Goal: Transaction & Acquisition: Download file/media

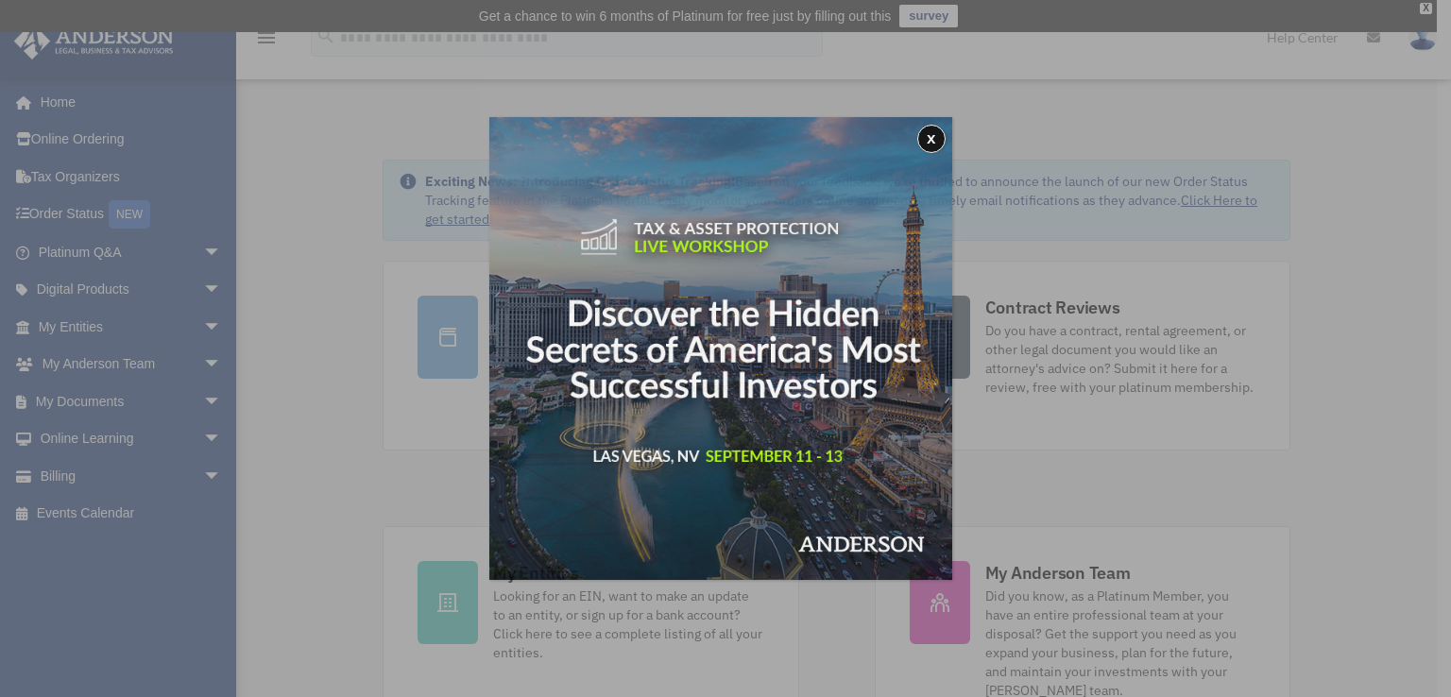
click at [194, 401] on div "x" at bounding box center [725, 348] width 1451 height 697
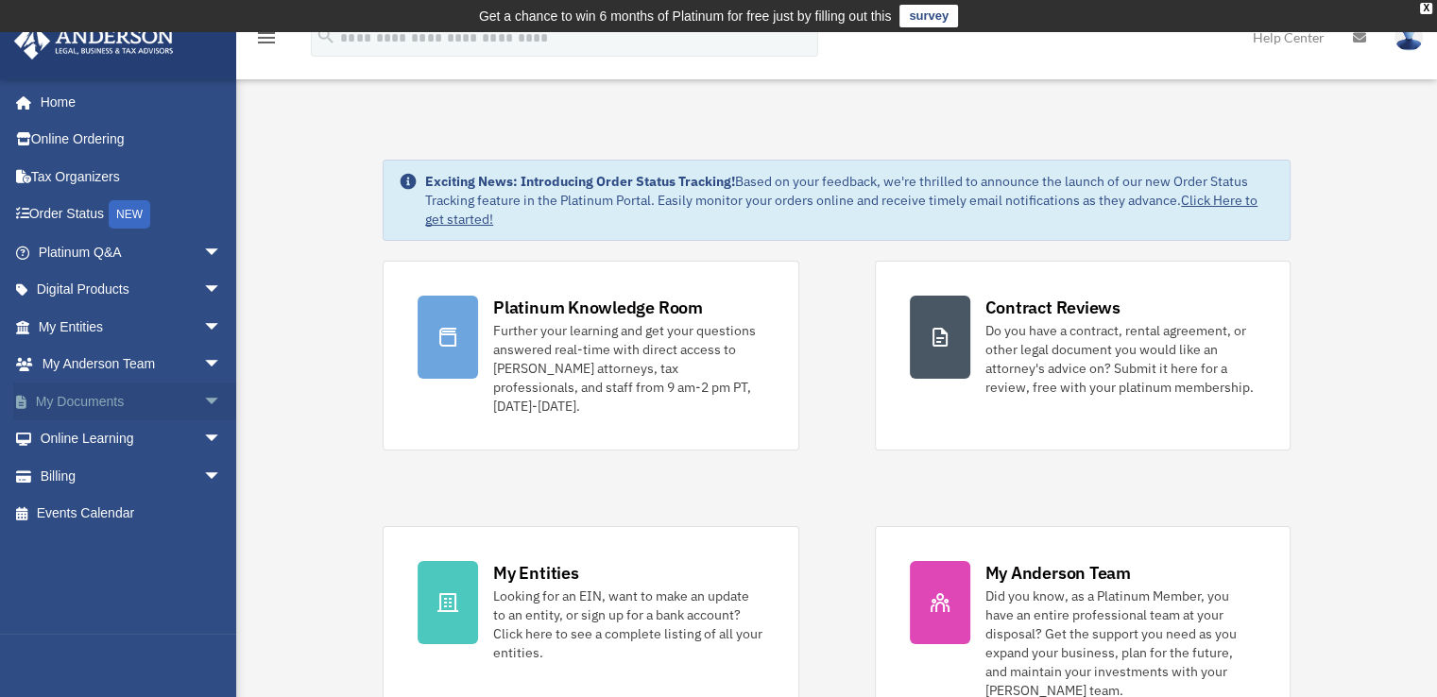
click at [203, 400] on span "arrow_drop_down" at bounding box center [222, 402] width 38 height 39
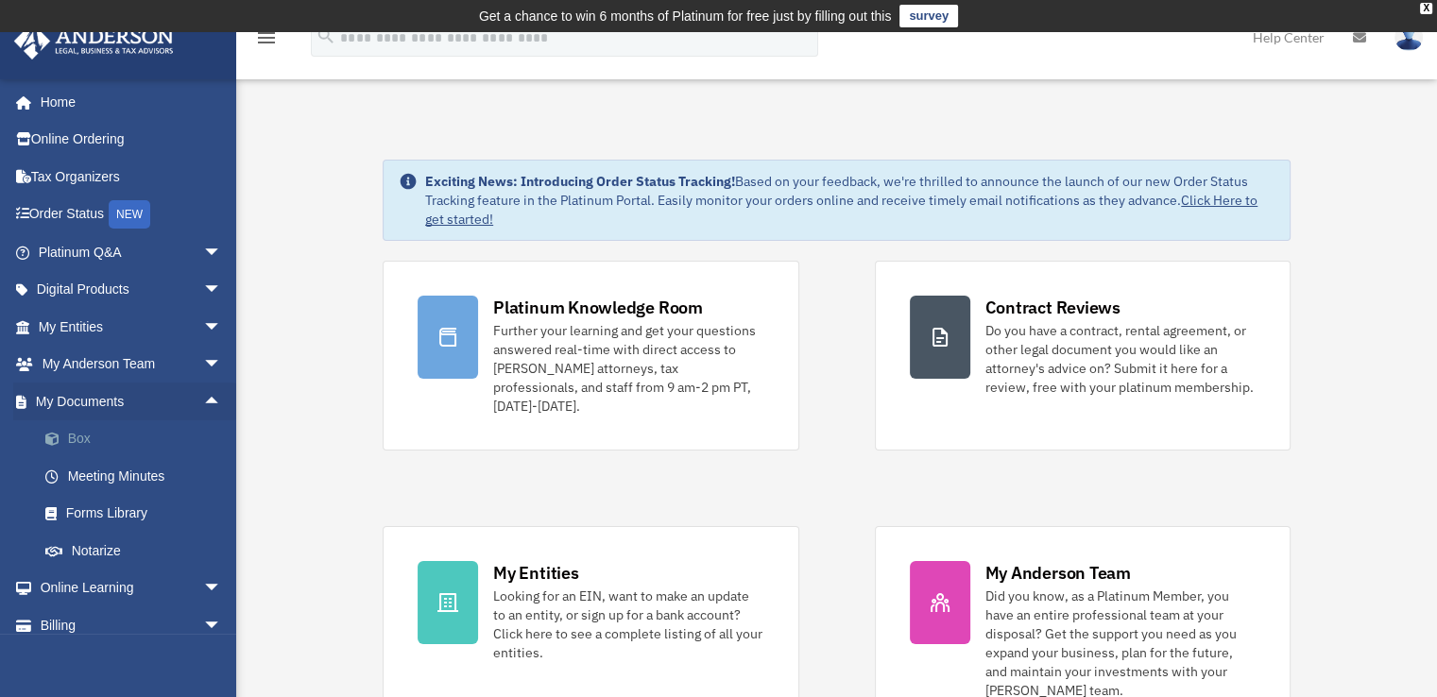
click at [78, 435] on link "Box" at bounding box center [138, 439] width 224 height 38
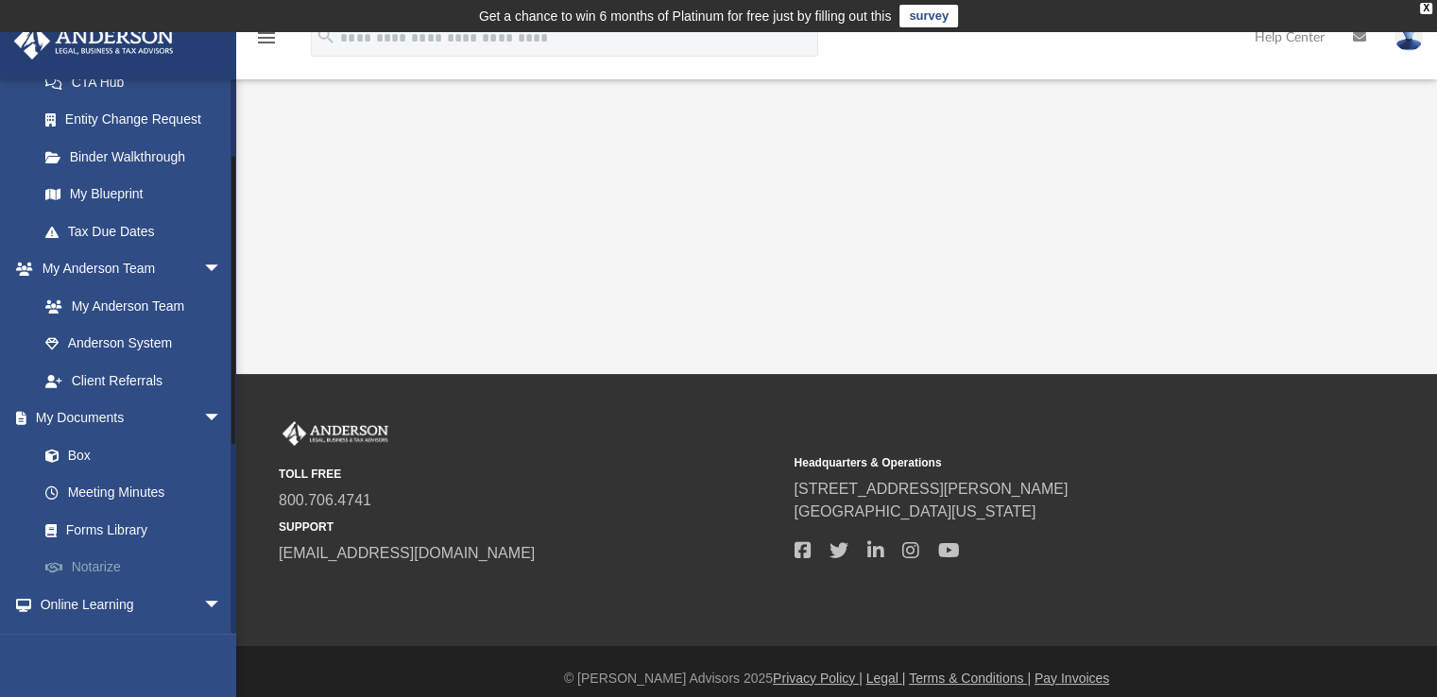
scroll to position [378, 0]
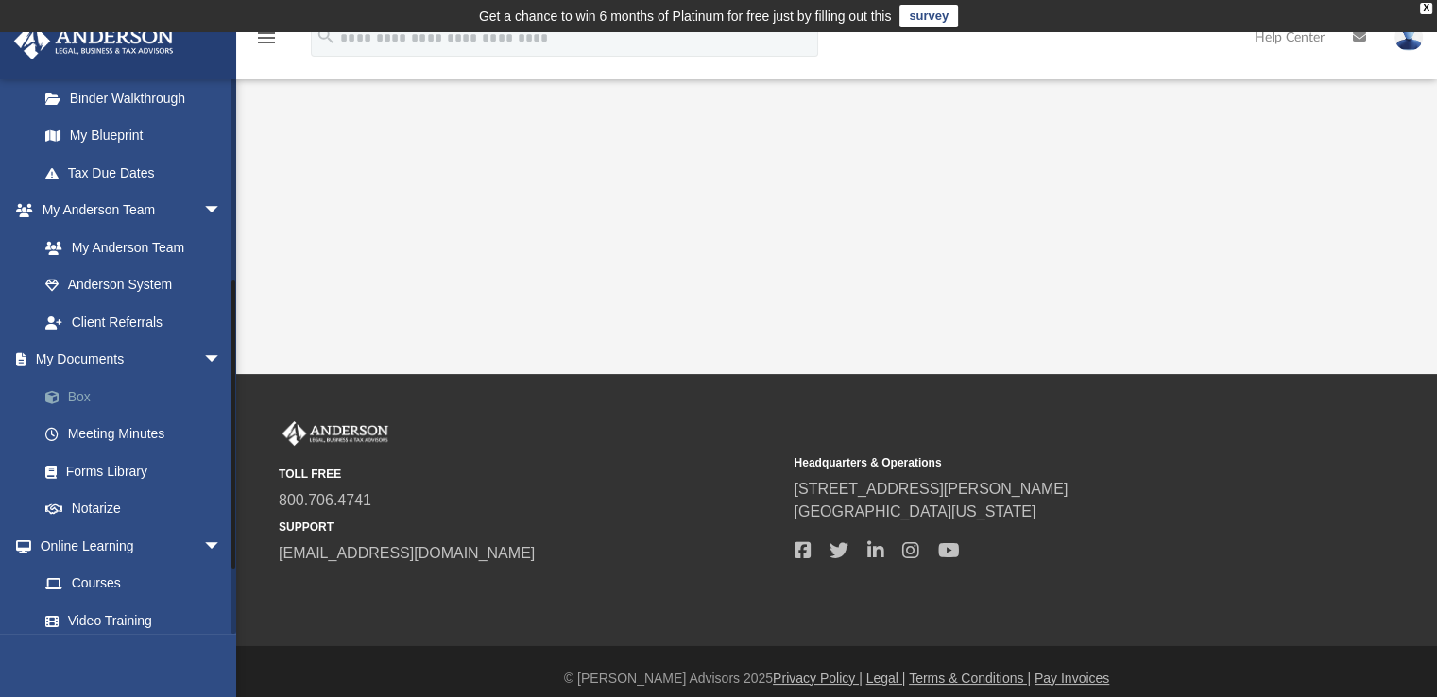
click at [84, 394] on link "Box" at bounding box center [138, 397] width 224 height 38
click at [72, 393] on link "Box" at bounding box center [138, 397] width 224 height 38
click at [83, 395] on link "Box" at bounding box center [138, 397] width 224 height 38
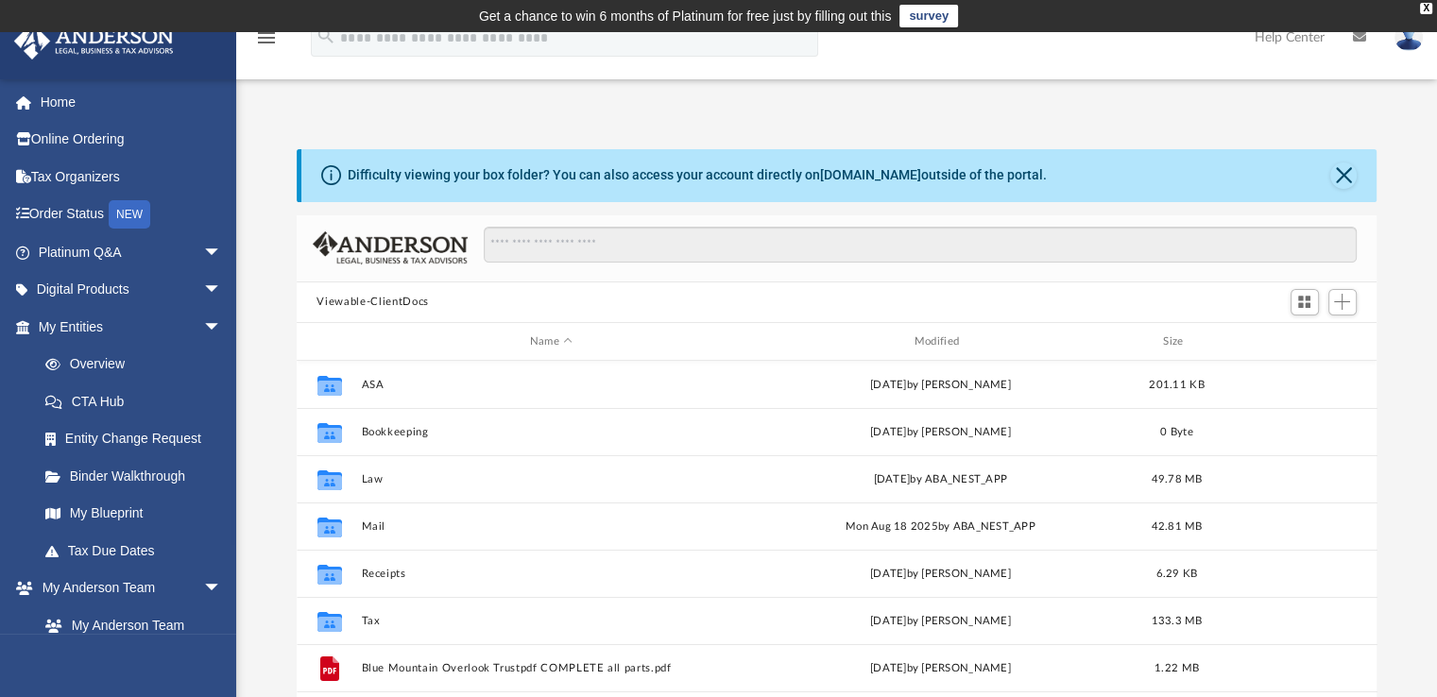
scroll to position [415, 1065]
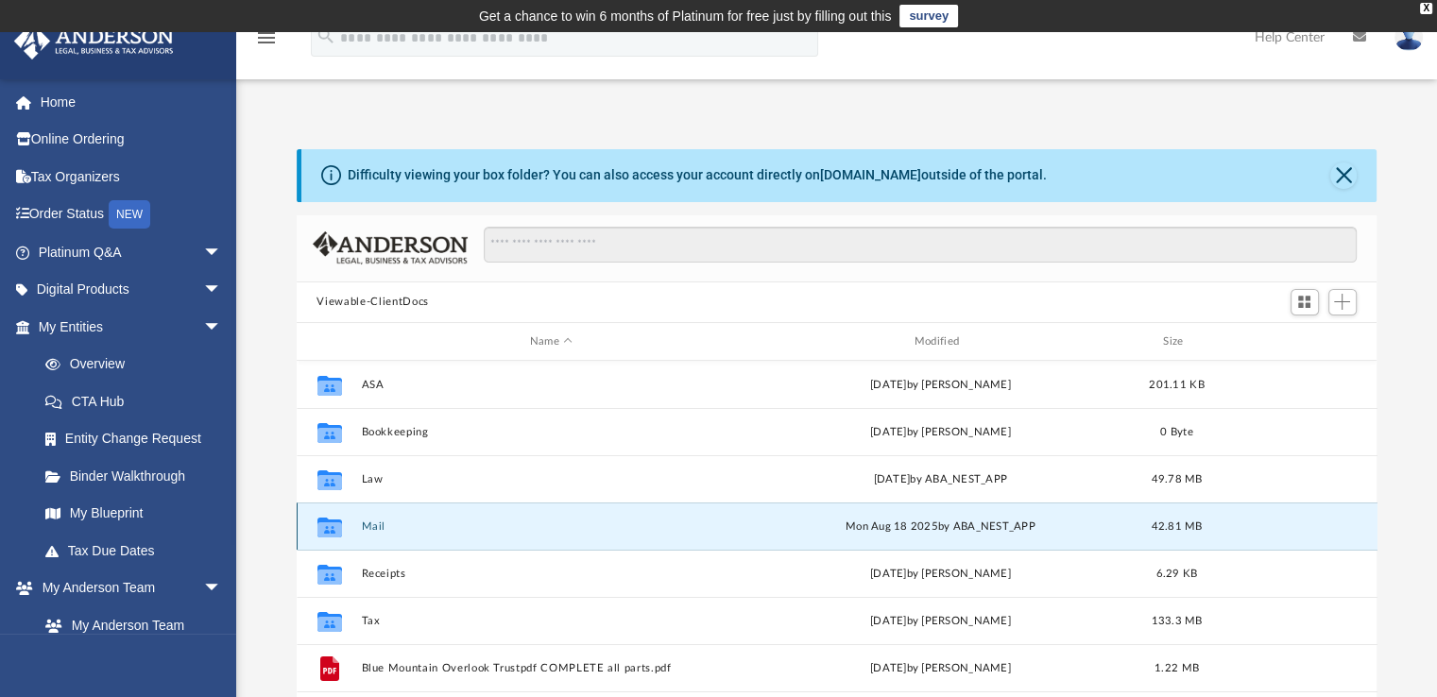
click at [374, 524] on button "Mail" at bounding box center [551, 526] width 381 height 12
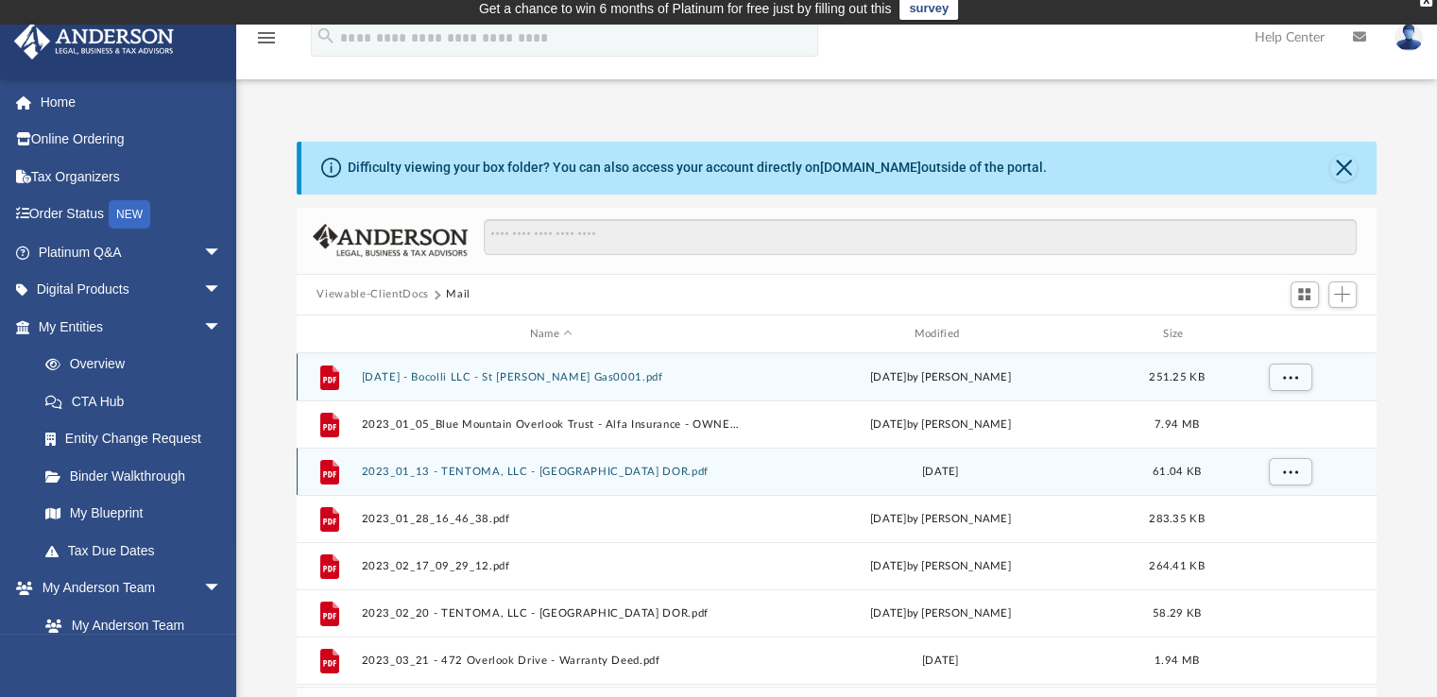
scroll to position [0, 0]
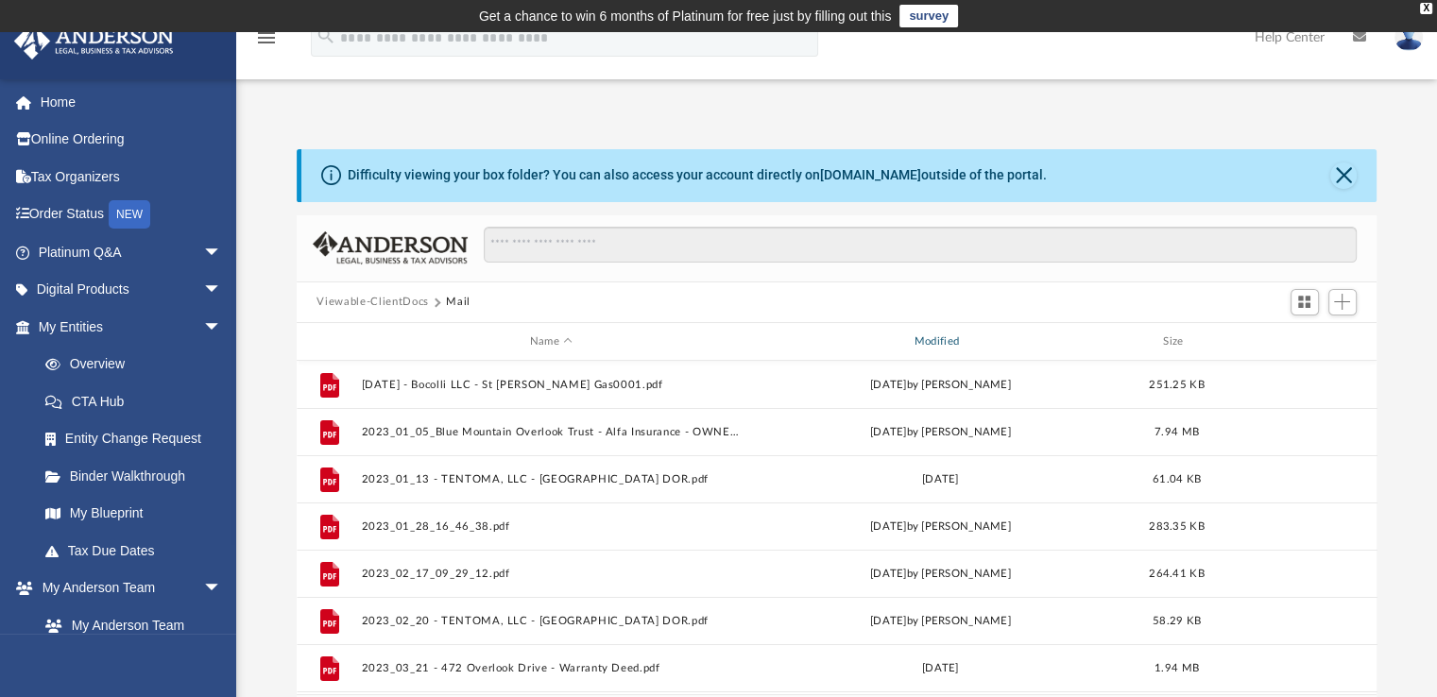
click at [929, 337] on div "Modified" at bounding box center [939, 341] width 381 height 17
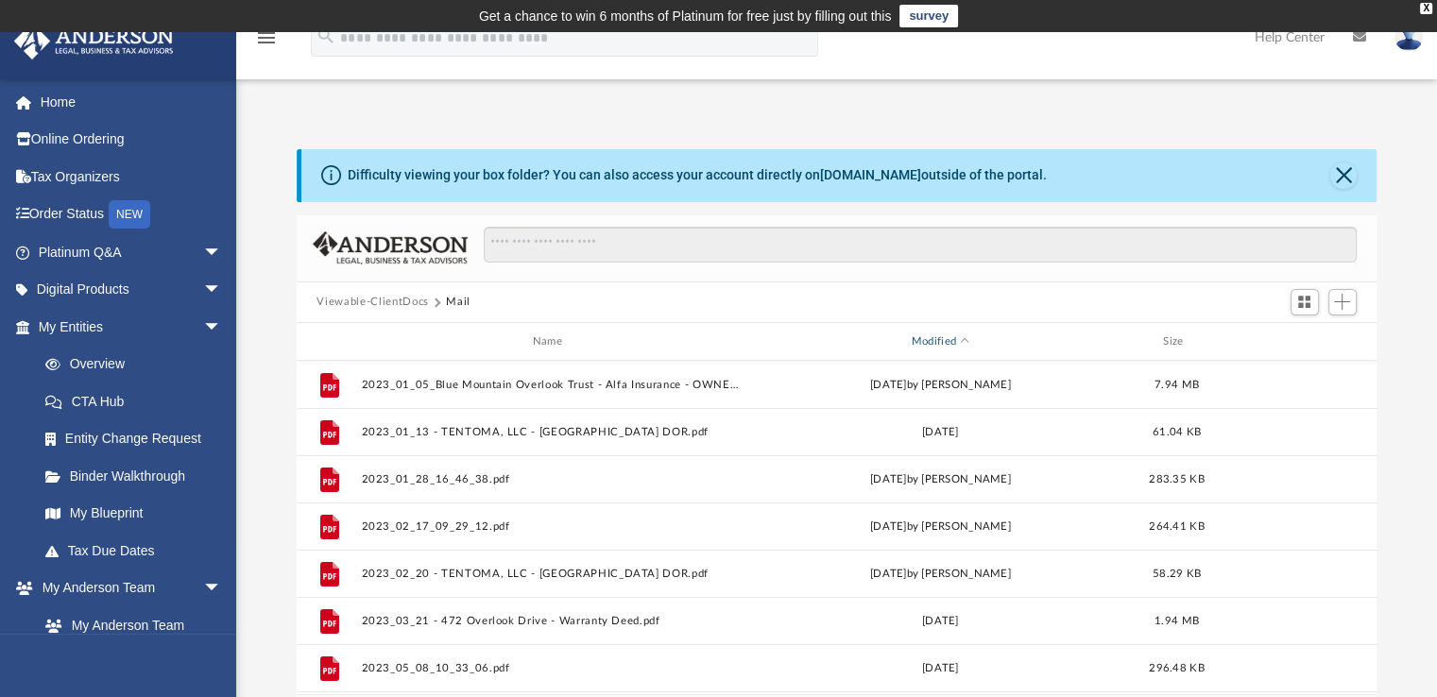
click at [936, 333] on div "Modified" at bounding box center [939, 341] width 381 height 17
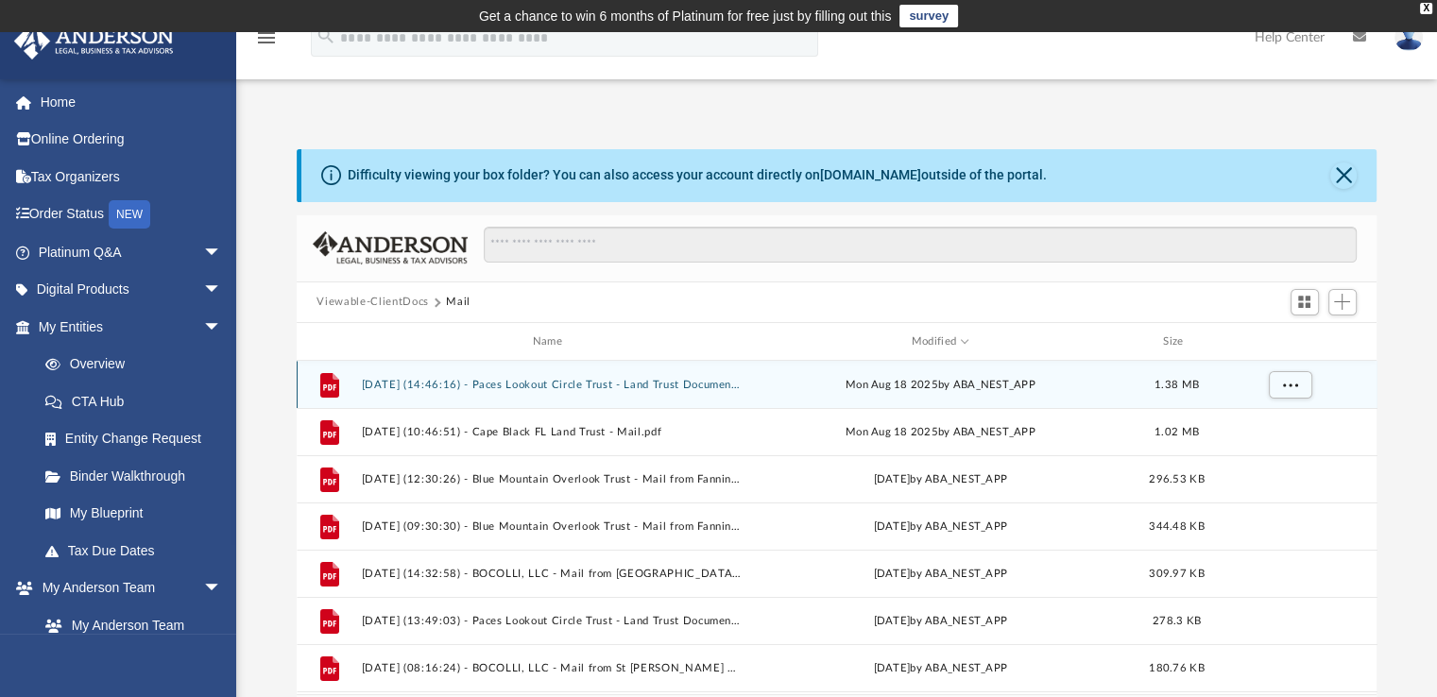
click at [679, 384] on button "[DATE] (14:46:16) - Paces Lookout Circle Trust - Land Trust Documents.pdf" at bounding box center [551, 385] width 381 height 12
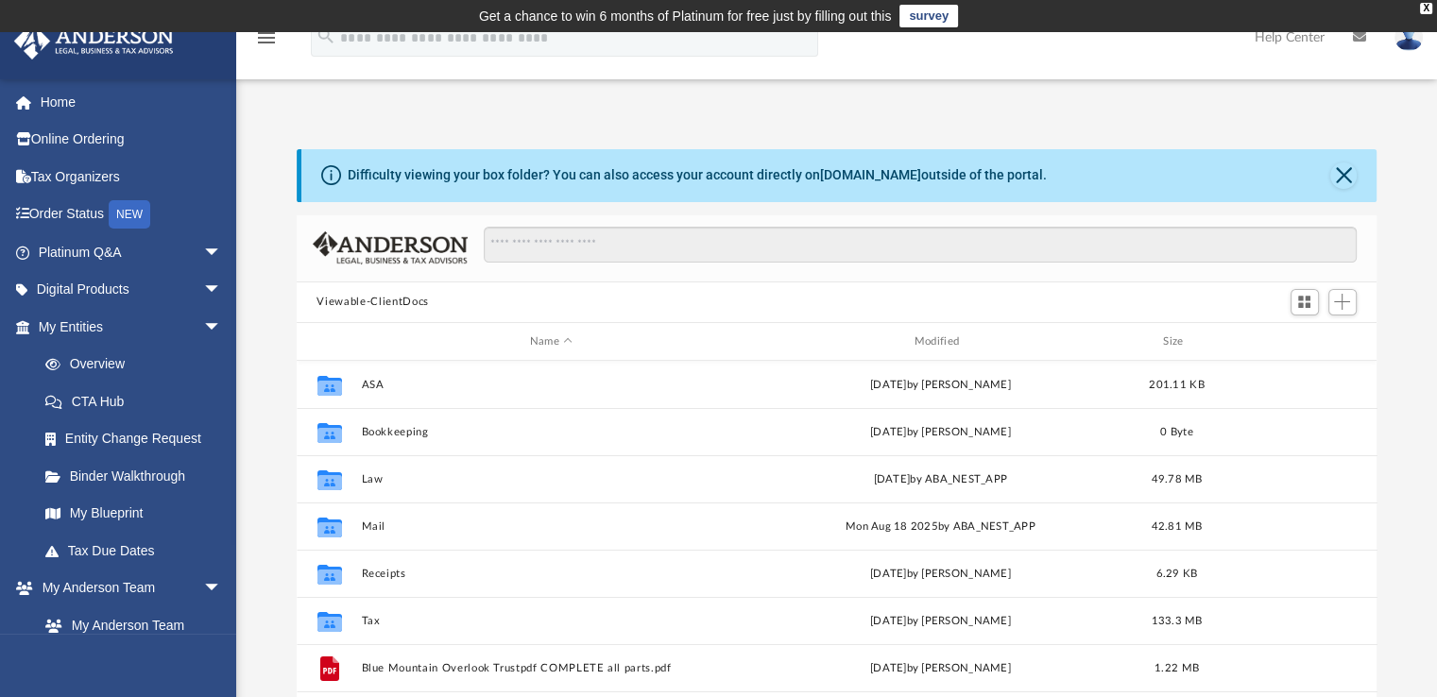
scroll to position [415, 1065]
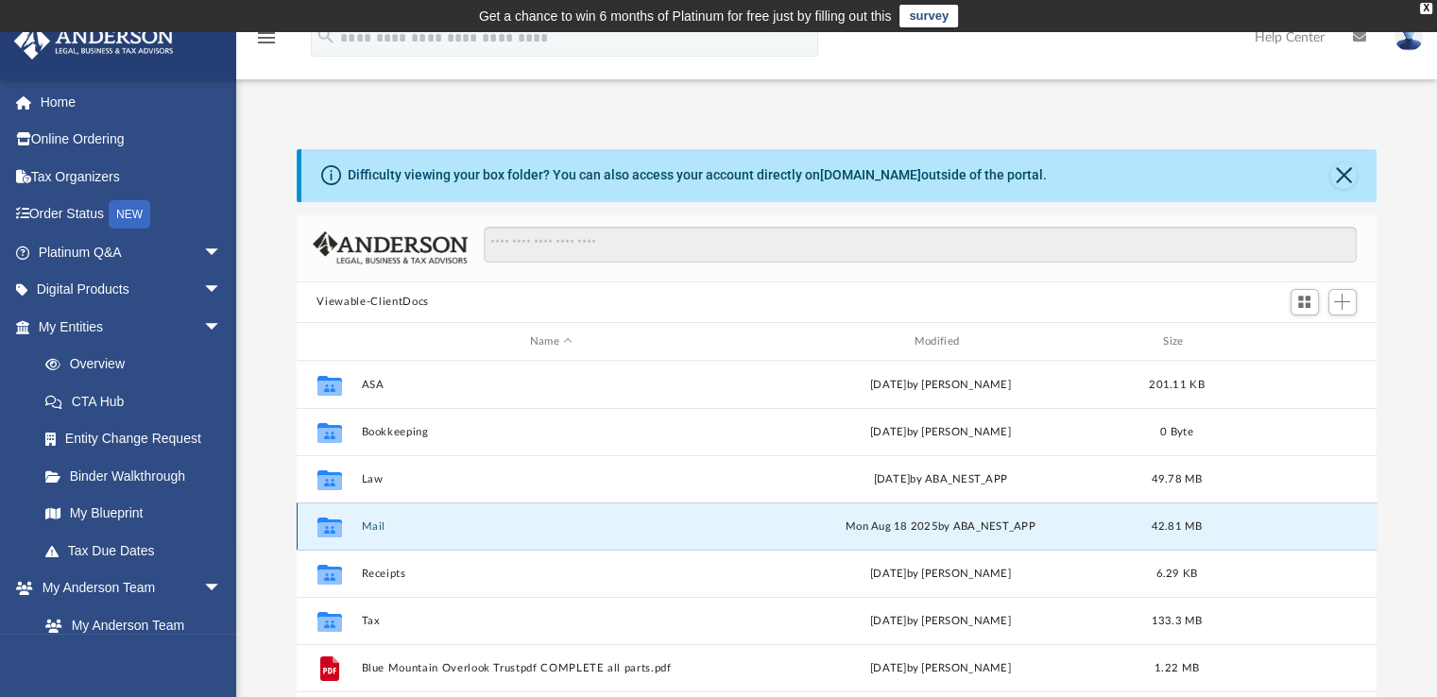
click at [378, 526] on button "Mail" at bounding box center [551, 526] width 381 height 12
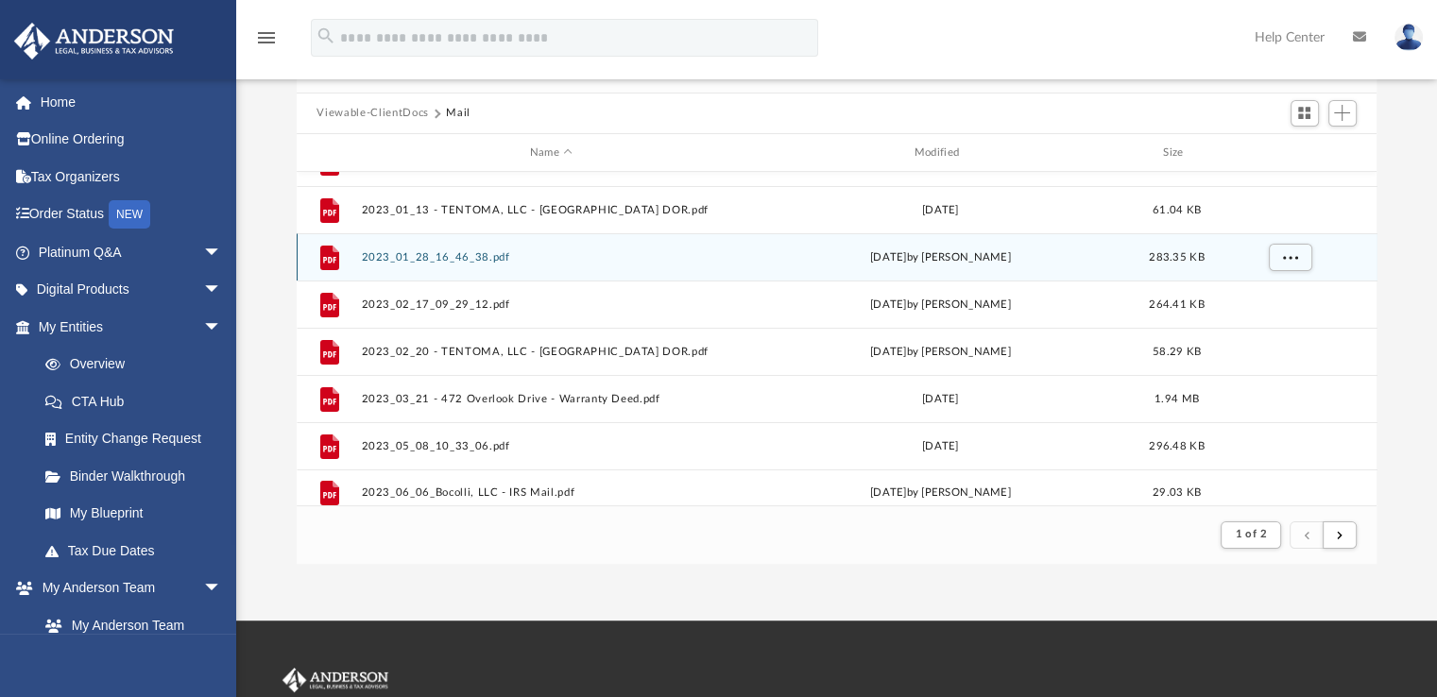
scroll to position [356, 1065]
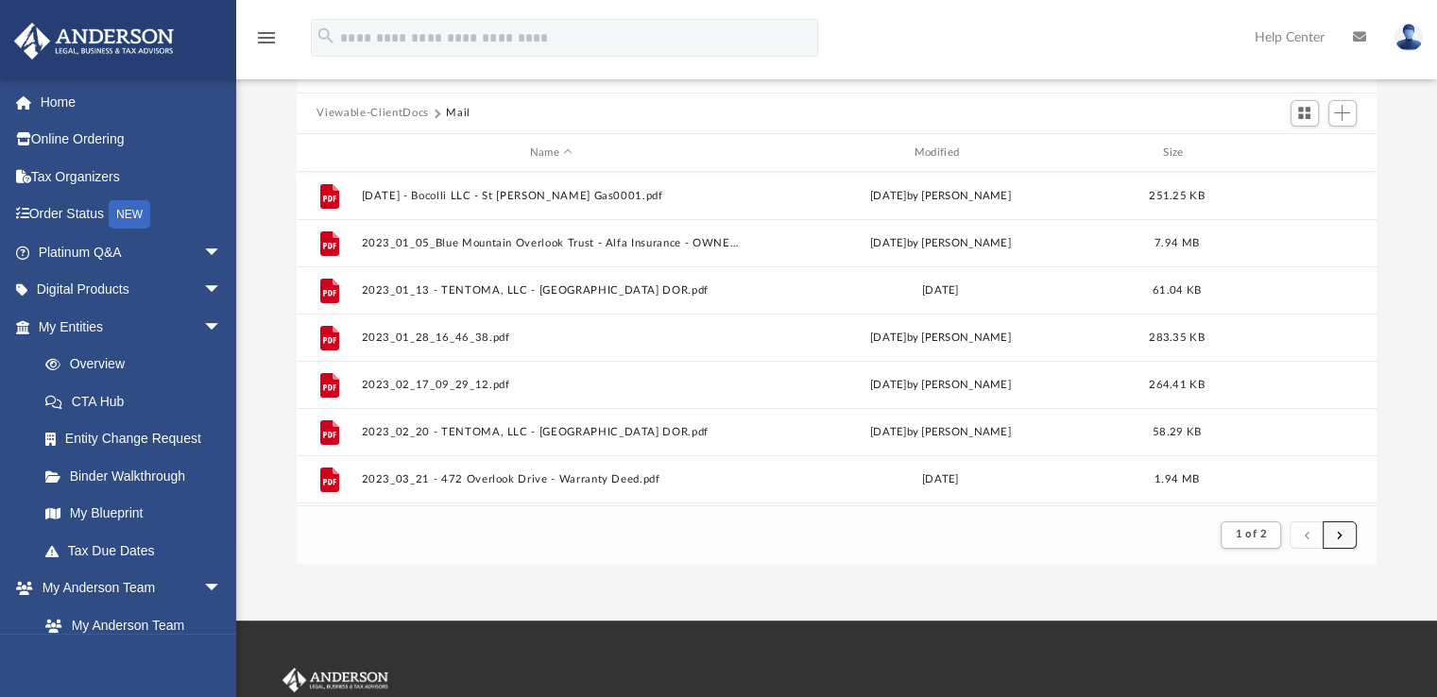
click at [1344, 537] on button "submit" at bounding box center [1339, 534] width 34 height 27
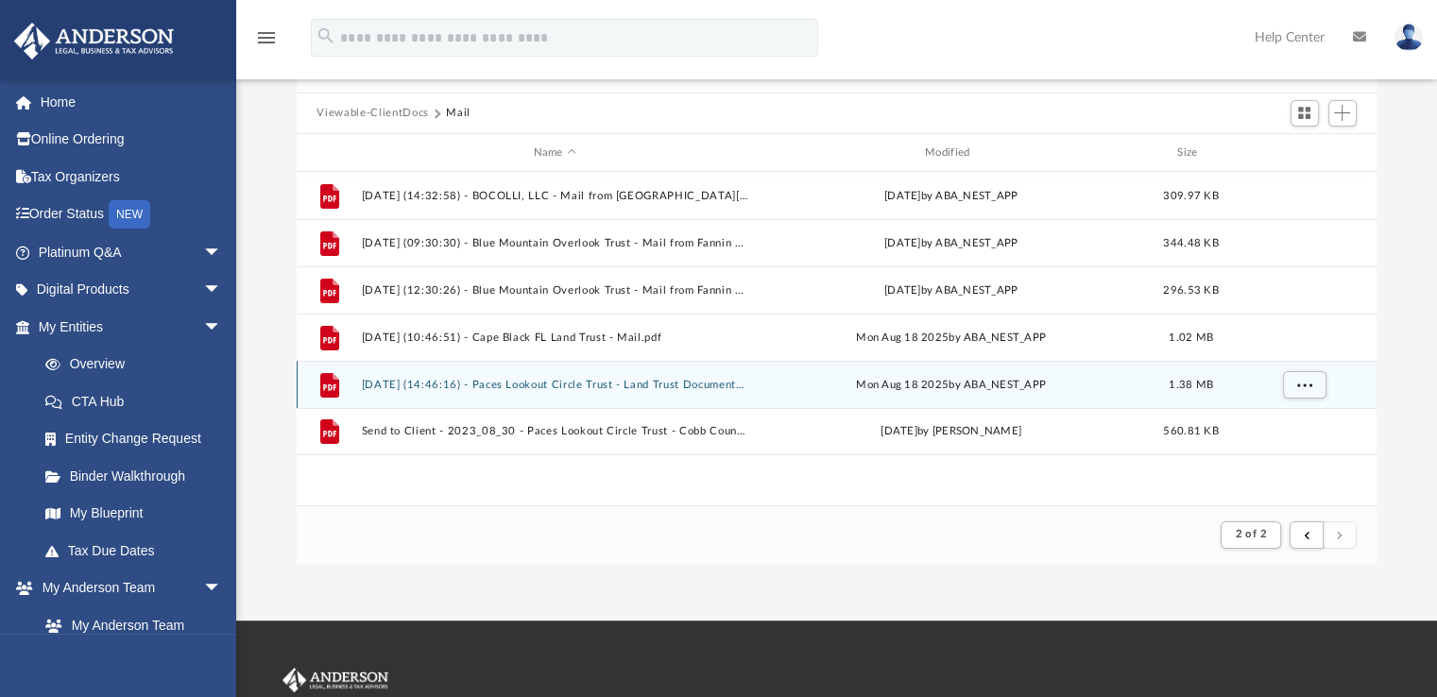
click at [622, 385] on button "[DATE] (14:46:16) - Paces Lookout Circle Trust - Land Trust Documents.pdf" at bounding box center [554, 385] width 387 height 12
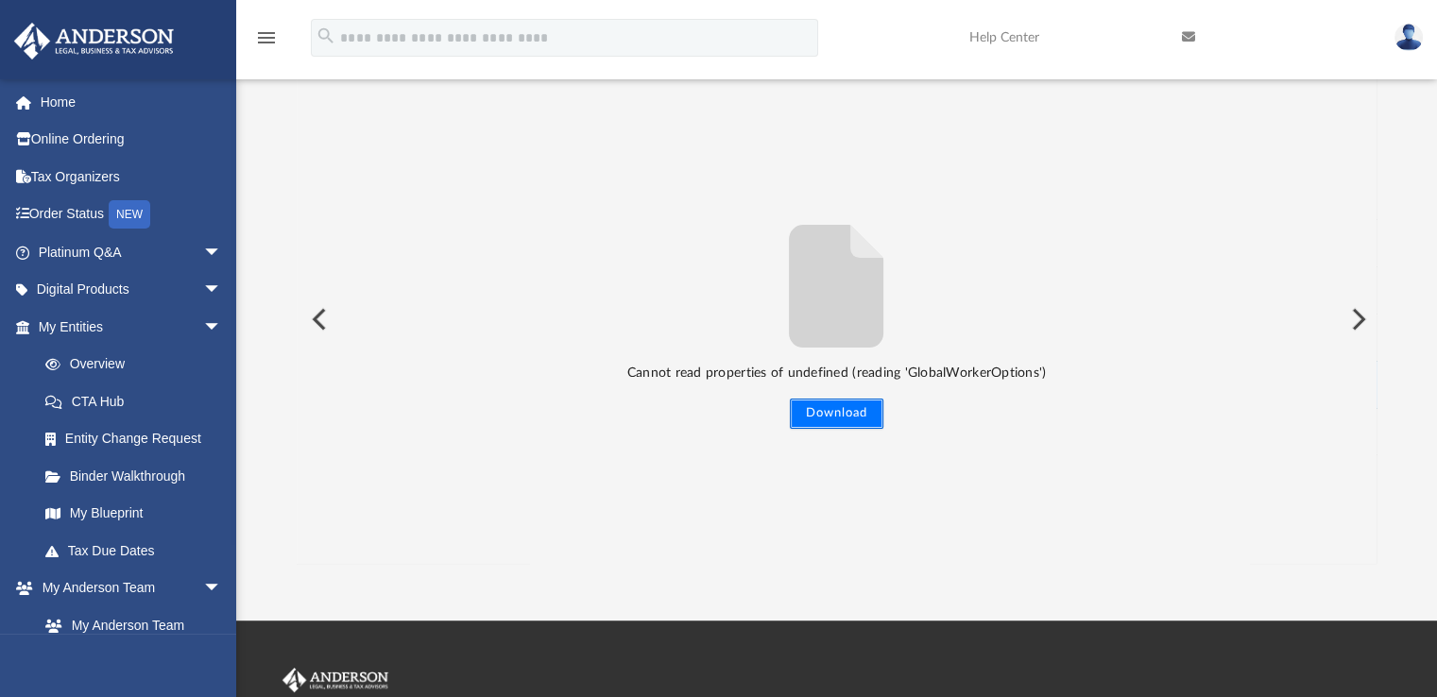
click at [846, 416] on button "Download" at bounding box center [837, 414] width 94 height 30
